Goal: Task Accomplishment & Management: Complete application form

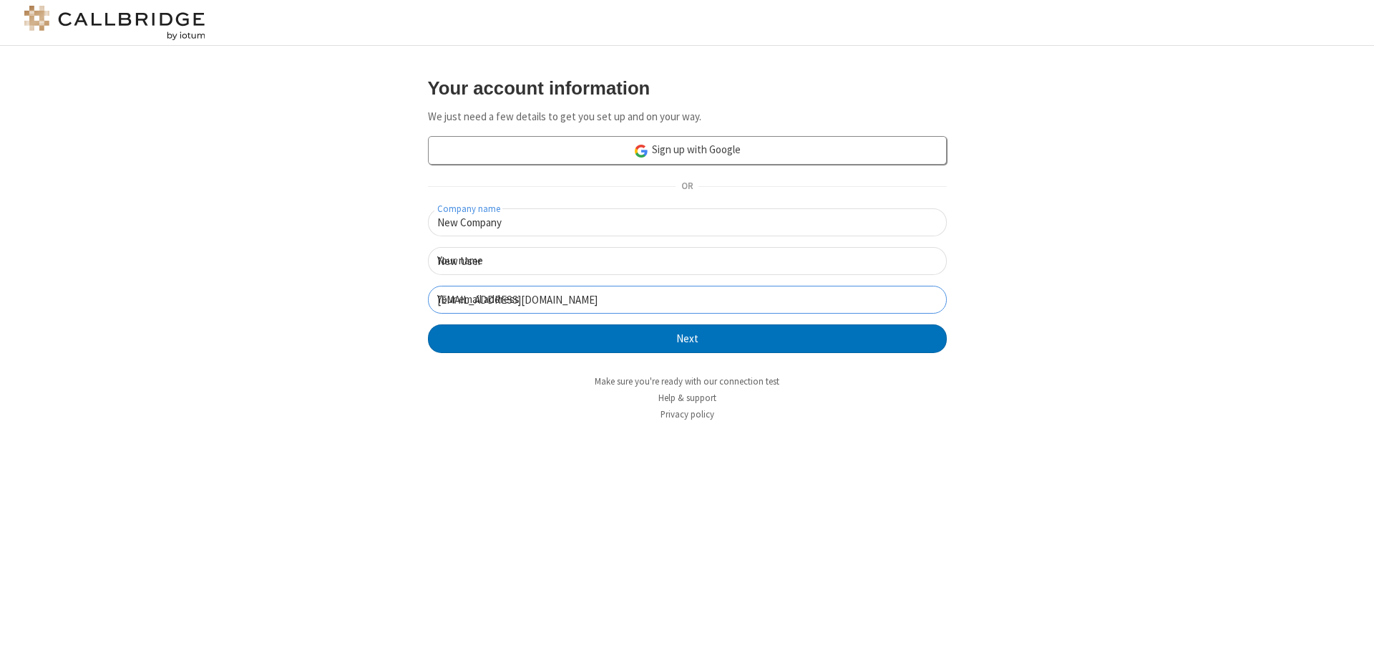
click button "Next" at bounding box center [687, 338] width 519 height 29
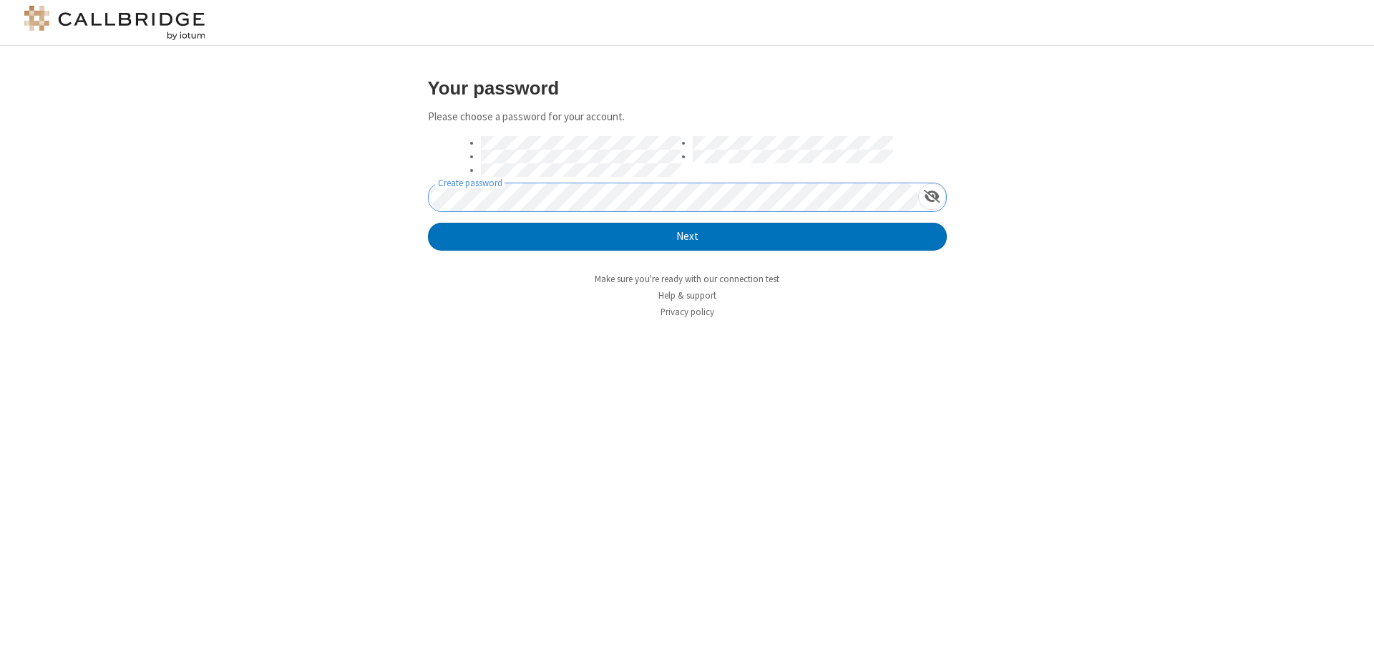
click button "Next" at bounding box center [687, 237] width 519 height 29
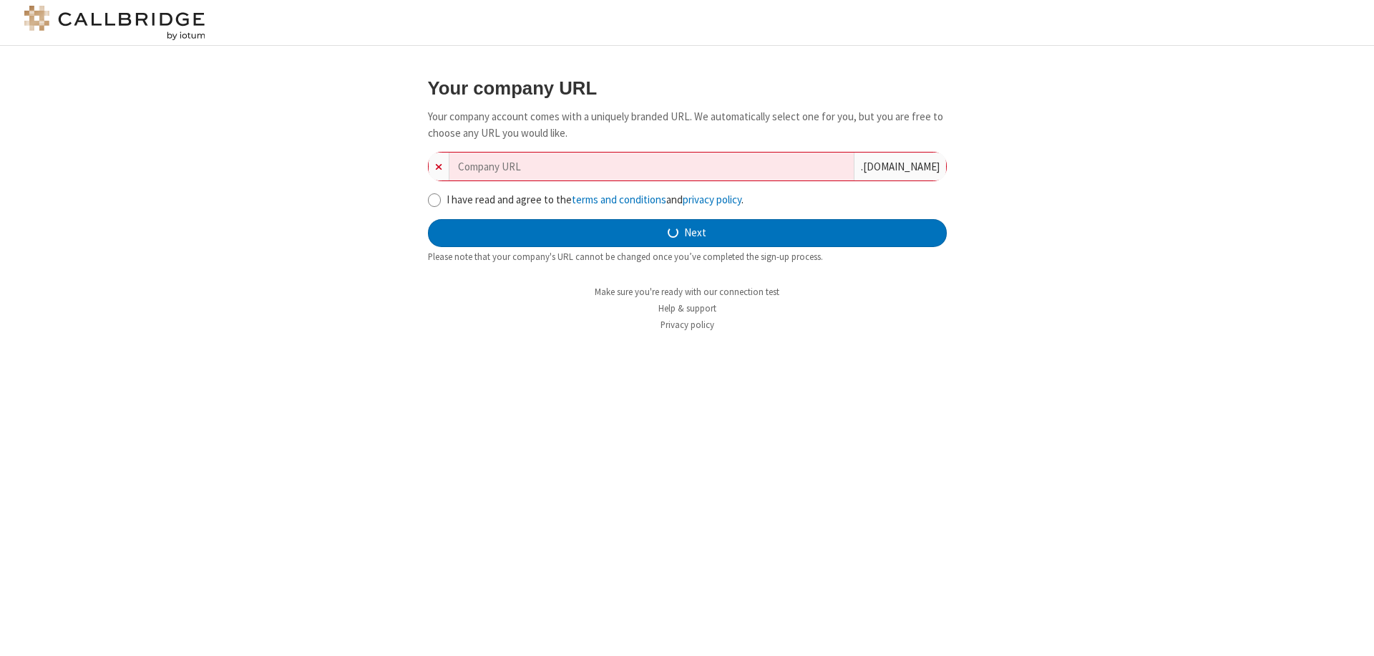
type input "new-company-algorithm-38912"
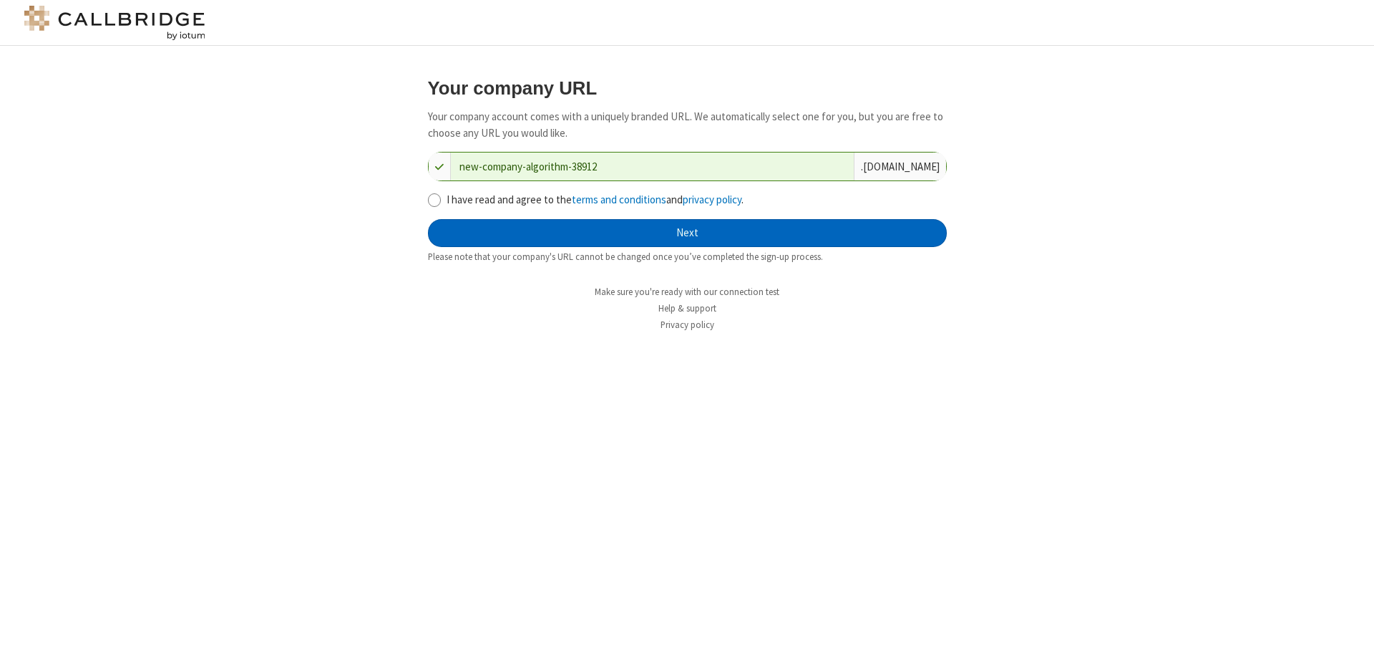
click at [687, 233] on button "Next" at bounding box center [687, 233] width 519 height 29
